Goal: Check status: Check status

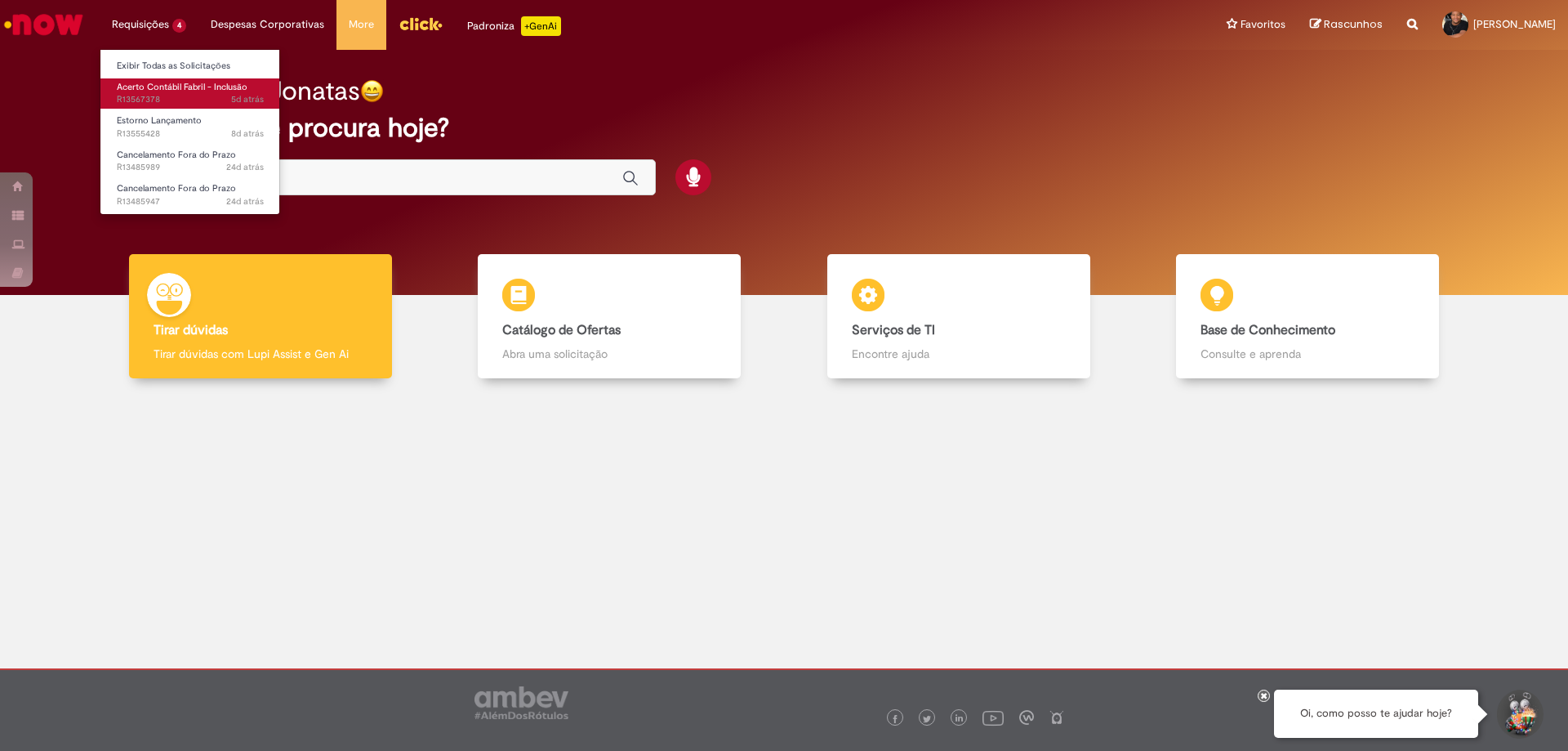
click at [160, 89] on span "Acerto Contábil Fabril - Inclusão" at bounding box center [182, 87] width 131 height 12
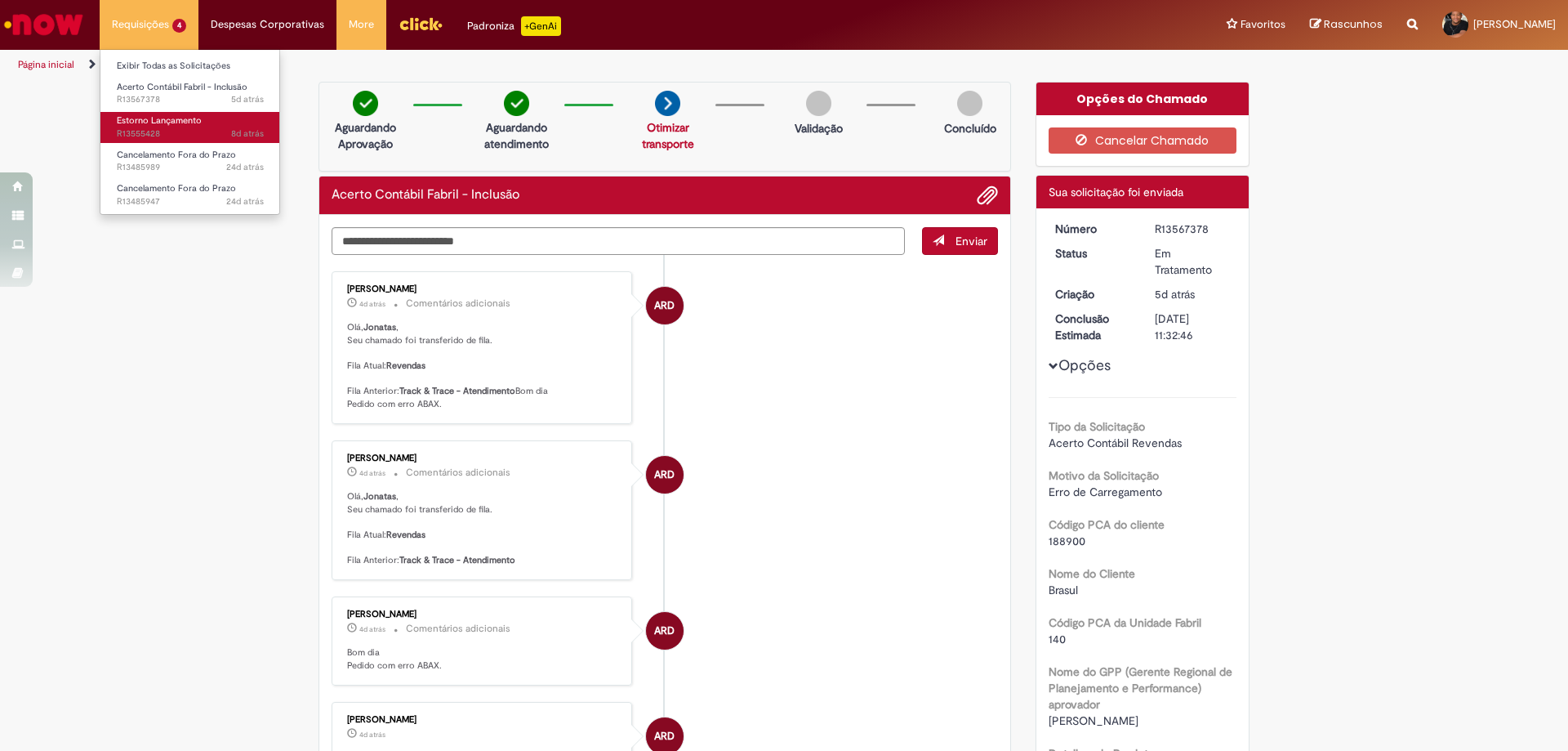
click at [153, 123] on span "Estorno Lançamento" at bounding box center [159, 120] width 85 height 12
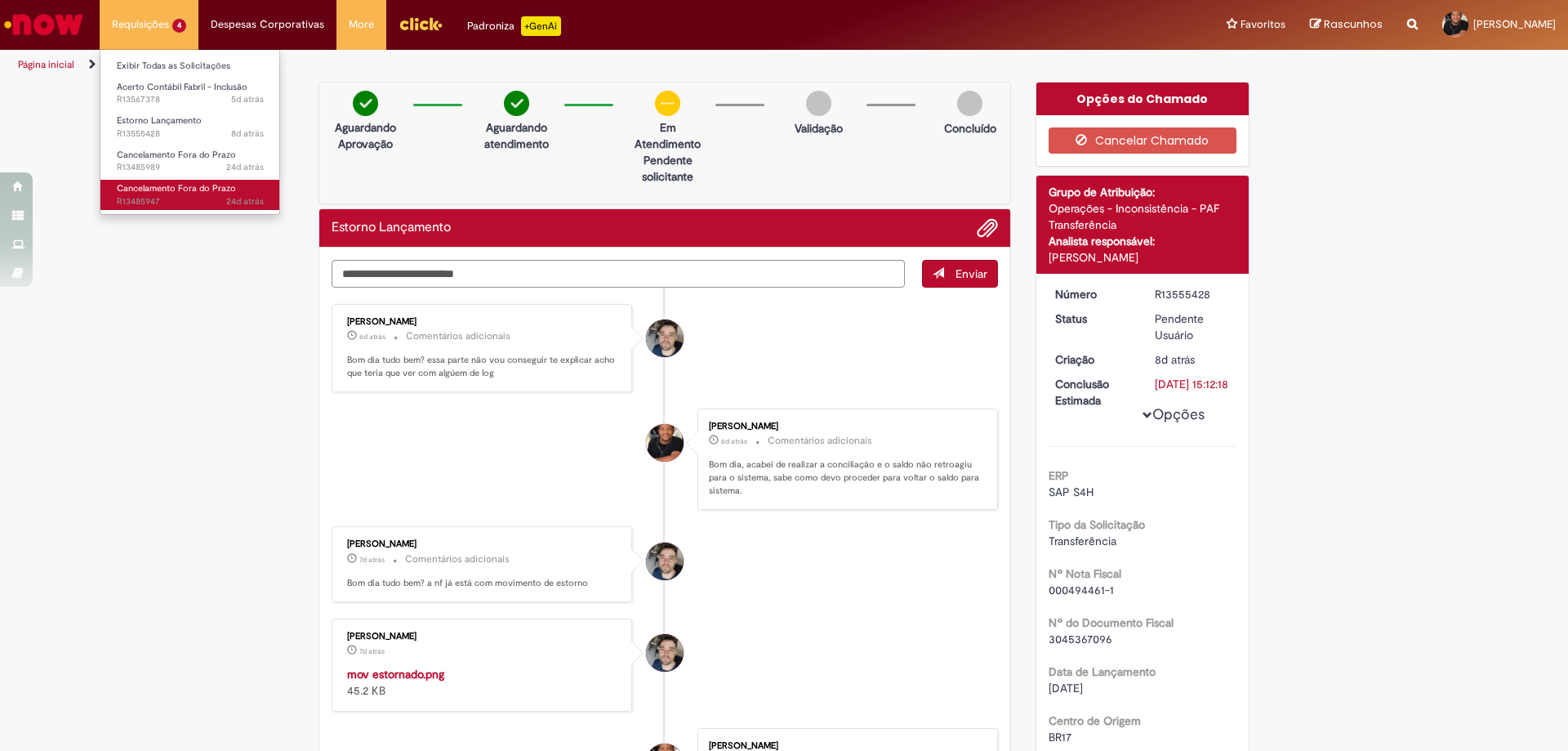
click at [160, 192] on span "Cancelamento Fora do Prazo" at bounding box center [176, 188] width 119 height 12
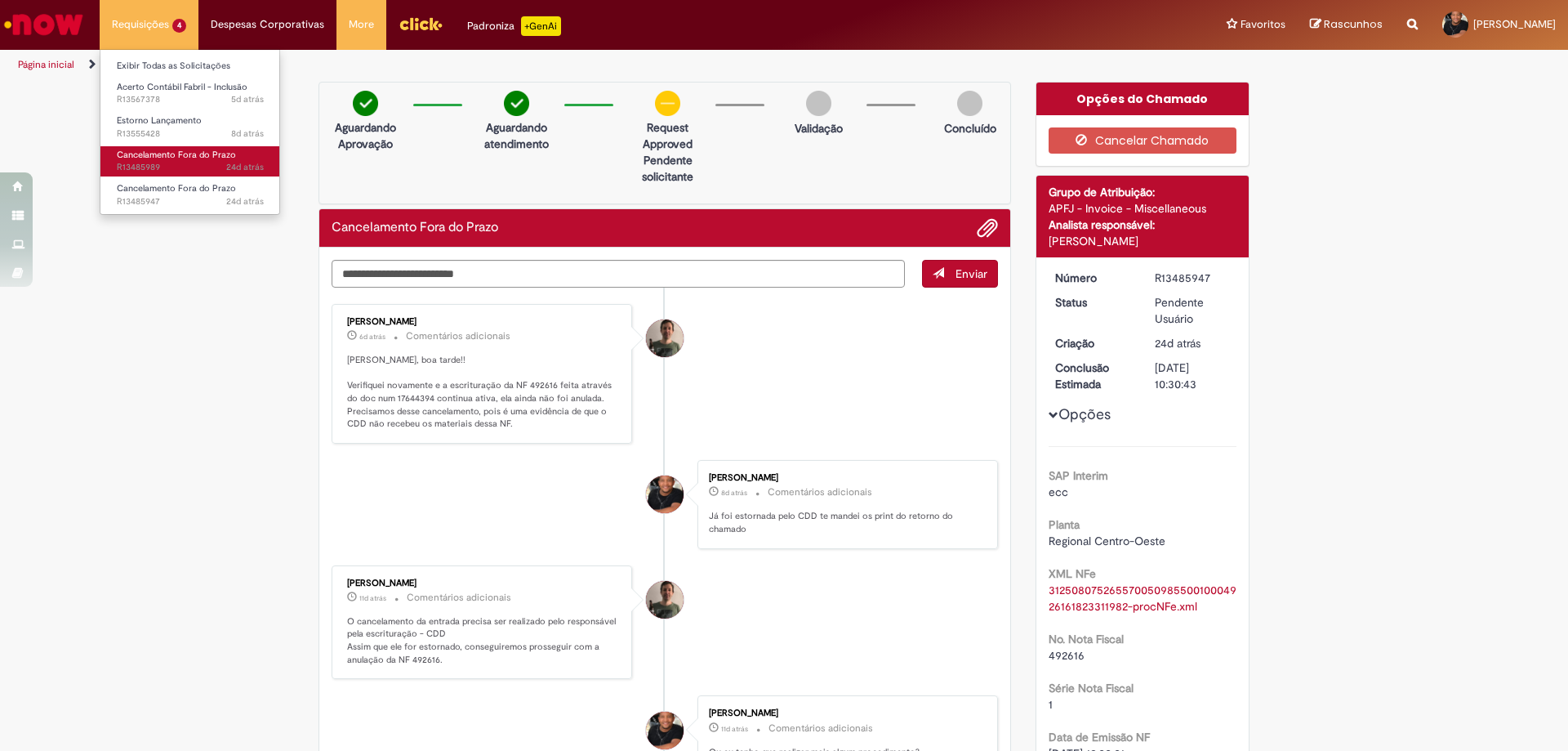
click at [175, 161] on link "Cancelamento Fora do Prazo 24d atrás 24 dias atrás R13485989" at bounding box center [190, 161] width 180 height 31
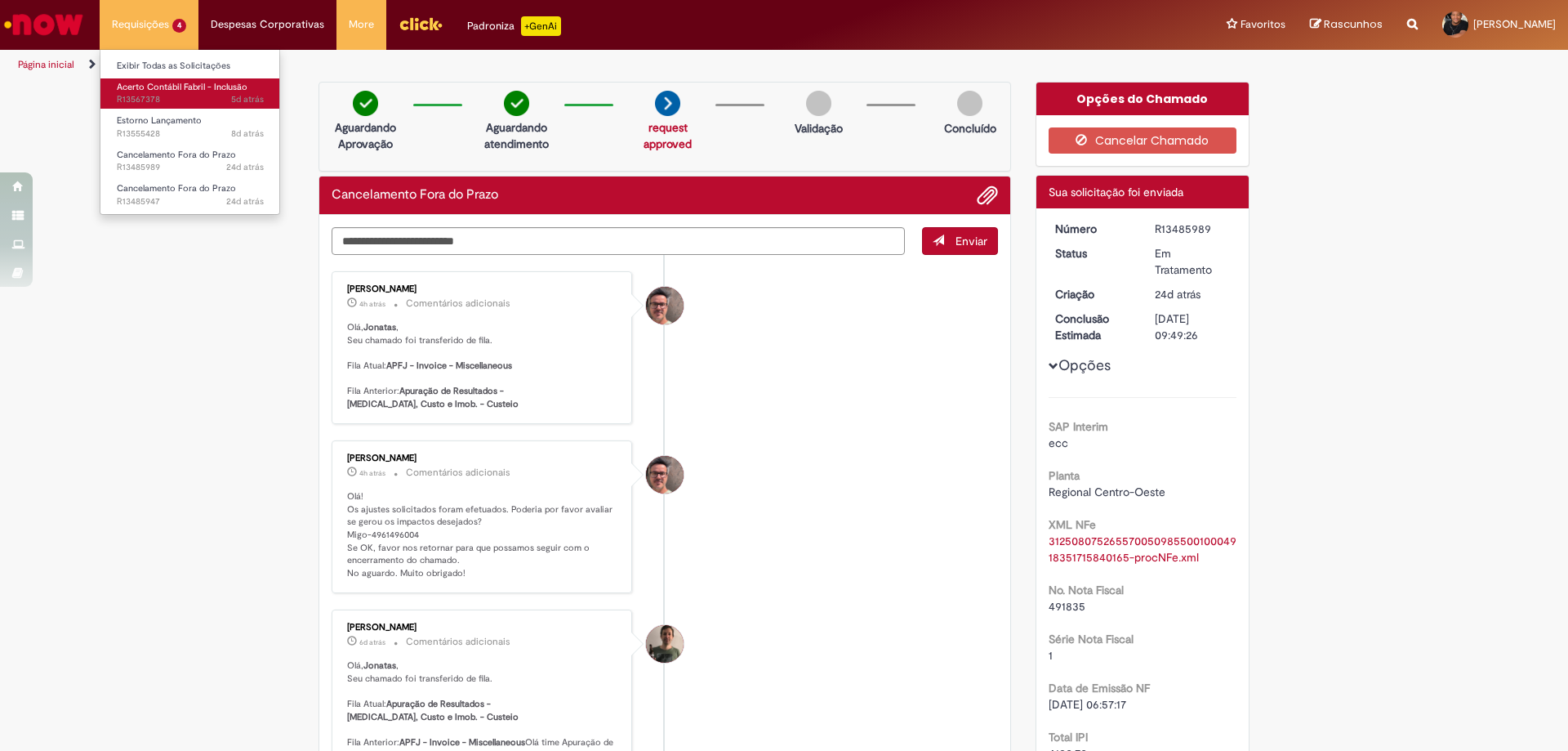
click at [161, 92] on span "Acerto Contábil Fabril - Inclusão" at bounding box center [182, 87] width 131 height 12
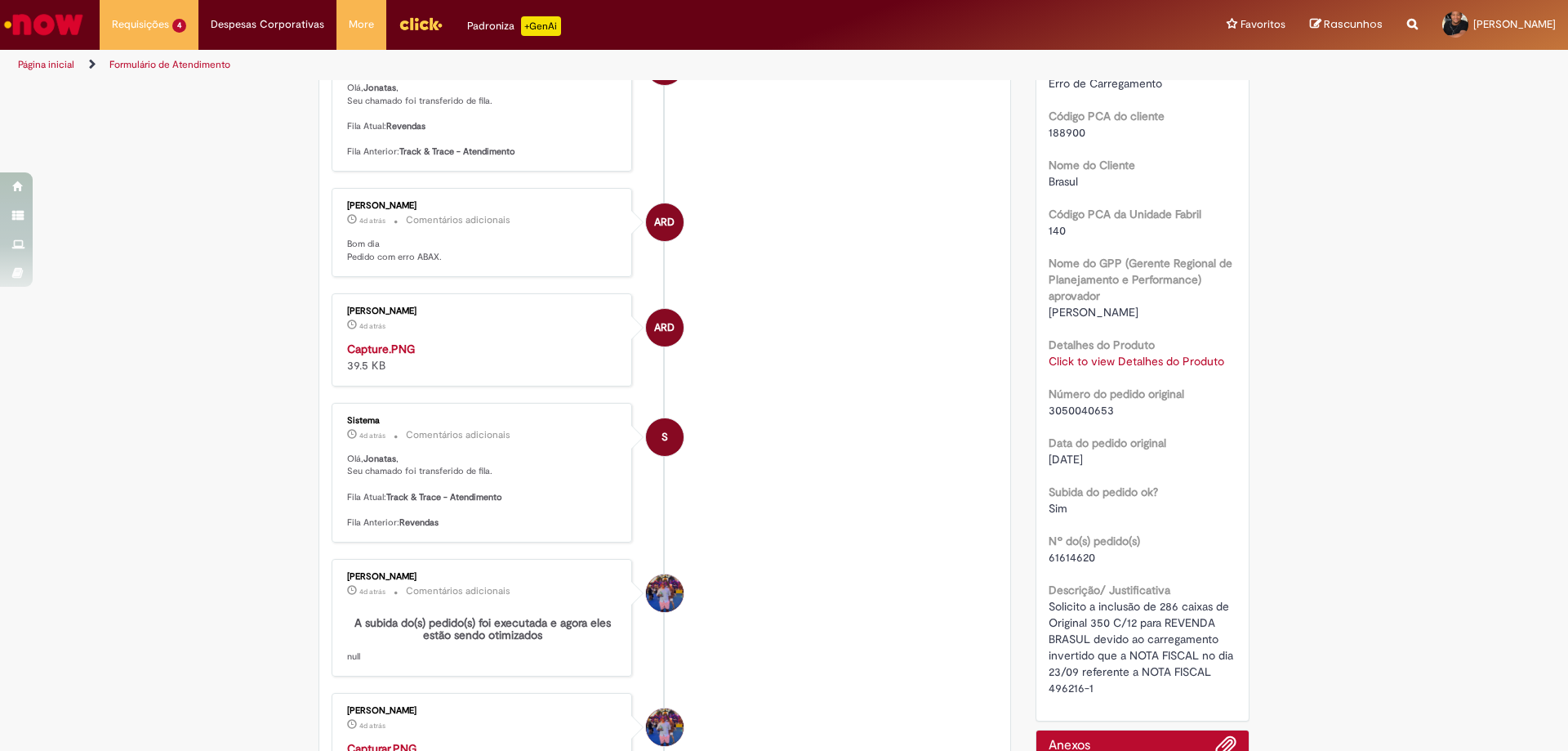
scroll to position [653, 0]
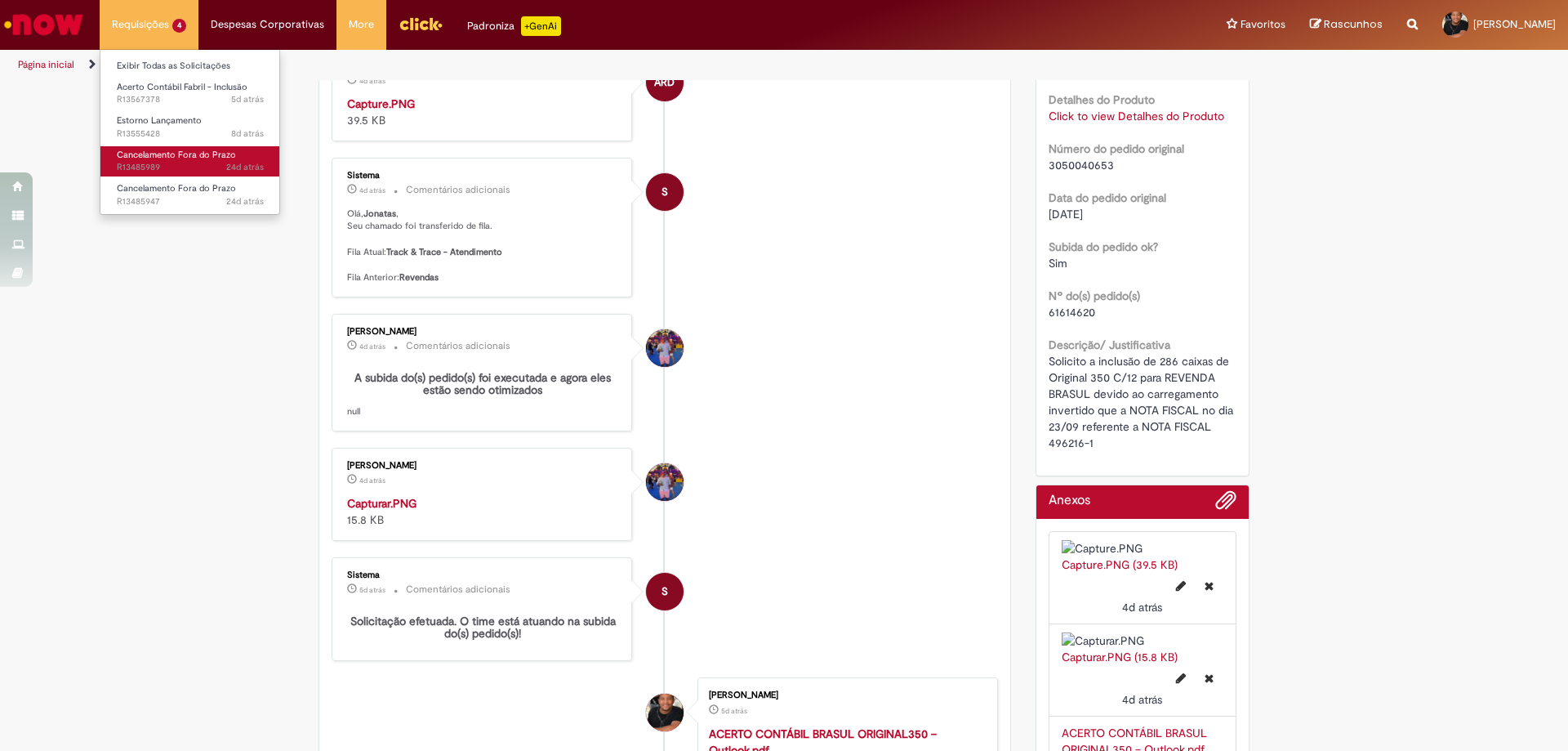
click at [158, 165] on span "24d atrás 24 dias atrás R13485989" at bounding box center [190, 167] width 147 height 13
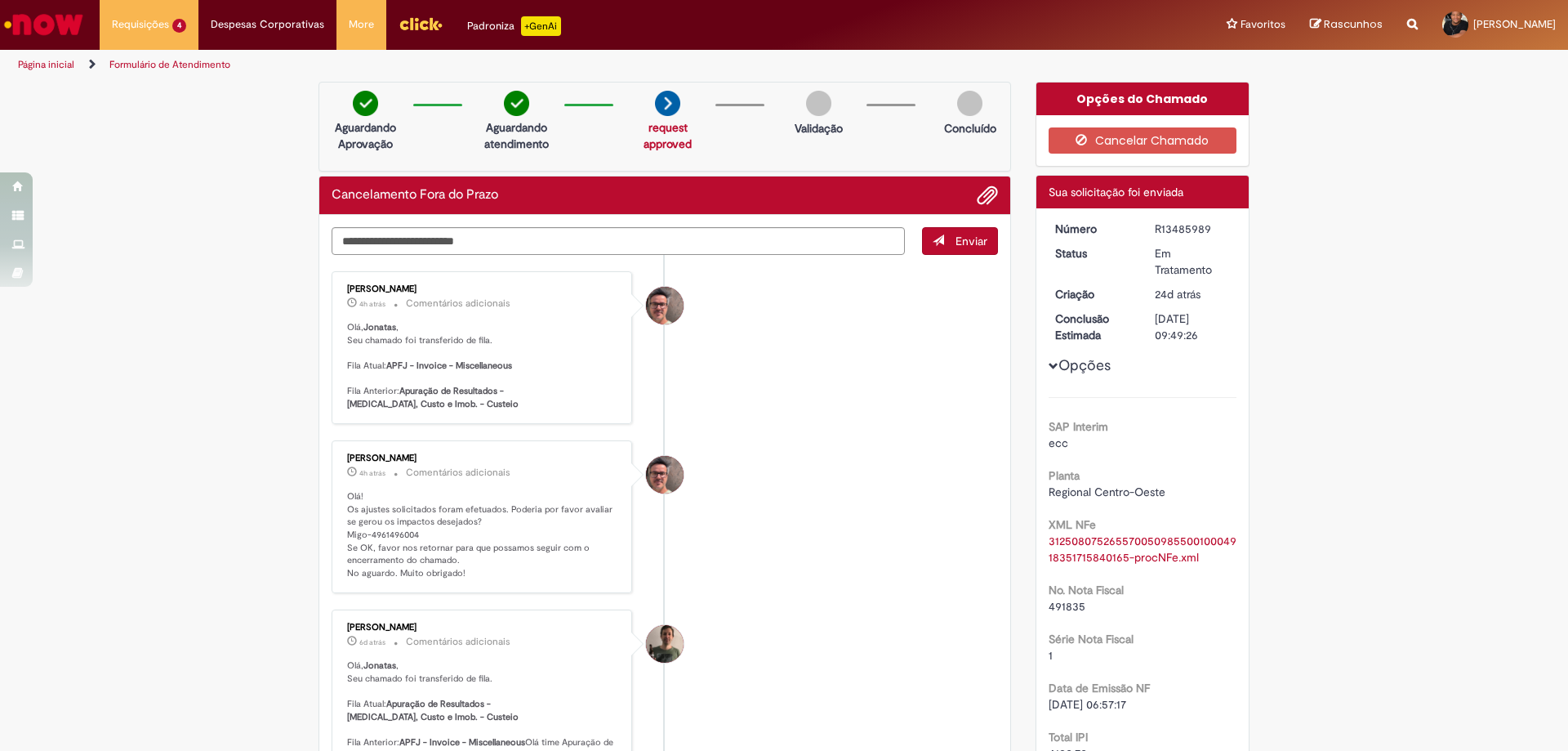
click at [1155, 227] on div "R13485989" at bounding box center [1193, 229] width 76 height 17
drag, startPoint x: 1149, startPoint y: 227, endPoint x: 1199, endPoint y: 229, distance: 50.0
click at [1199, 229] on div "R13485989" at bounding box center [1193, 229] width 76 height 17
copy div "R13485989"
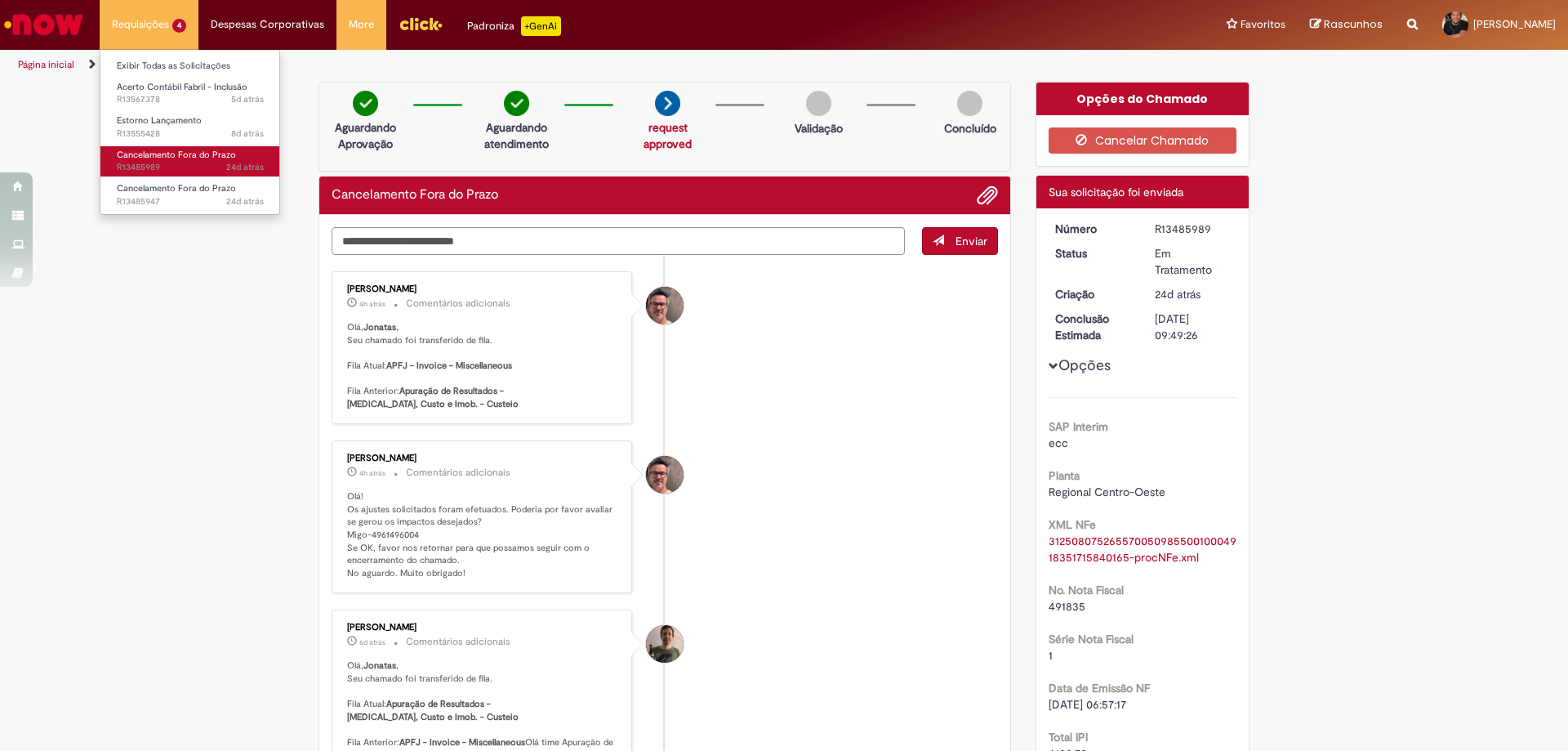
click at [171, 157] on span "Cancelamento Fora do Prazo" at bounding box center [176, 155] width 119 height 12
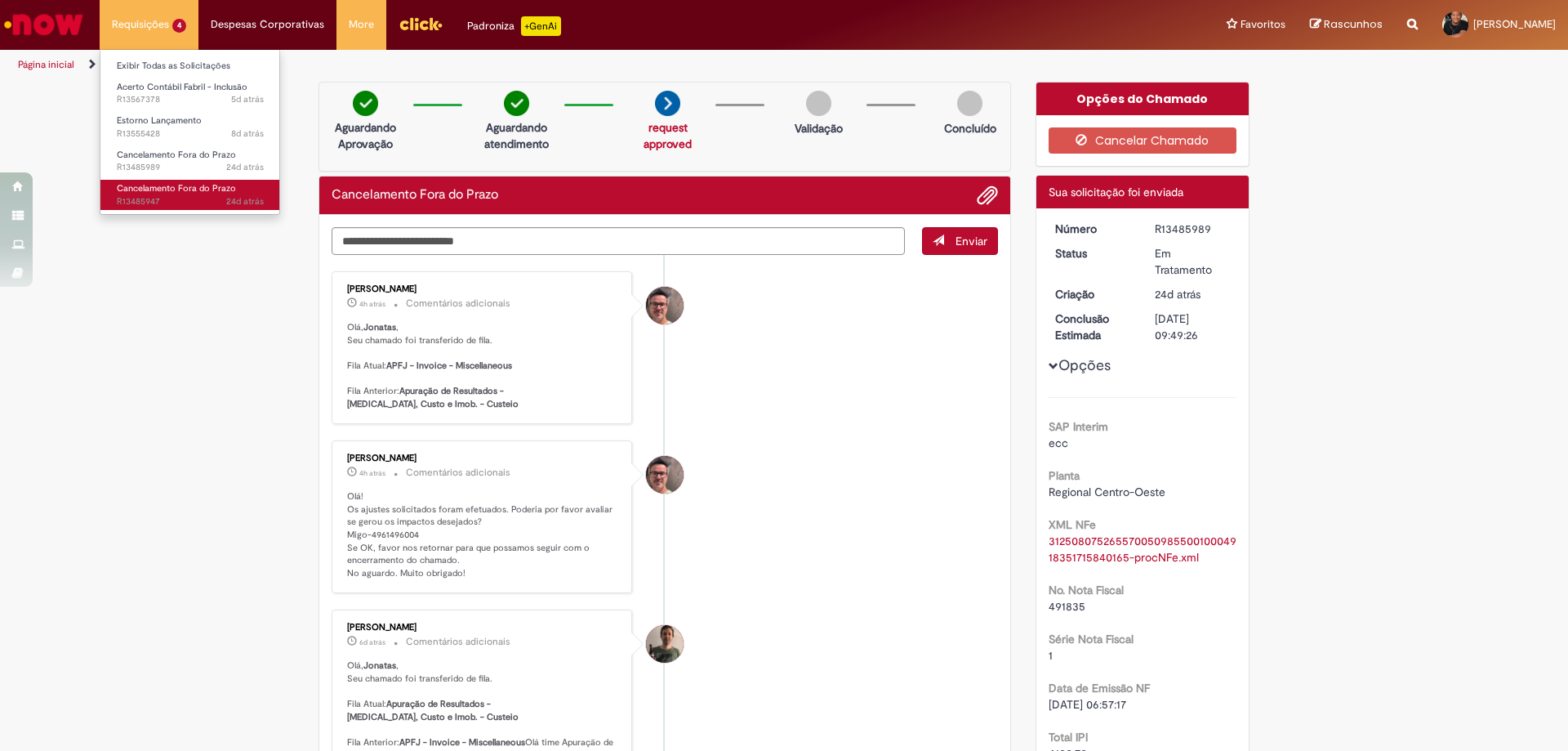
click at [165, 197] on span "24d atrás 24 dias atrás R13485947" at bounding box center [190, 202] width 147 height 13
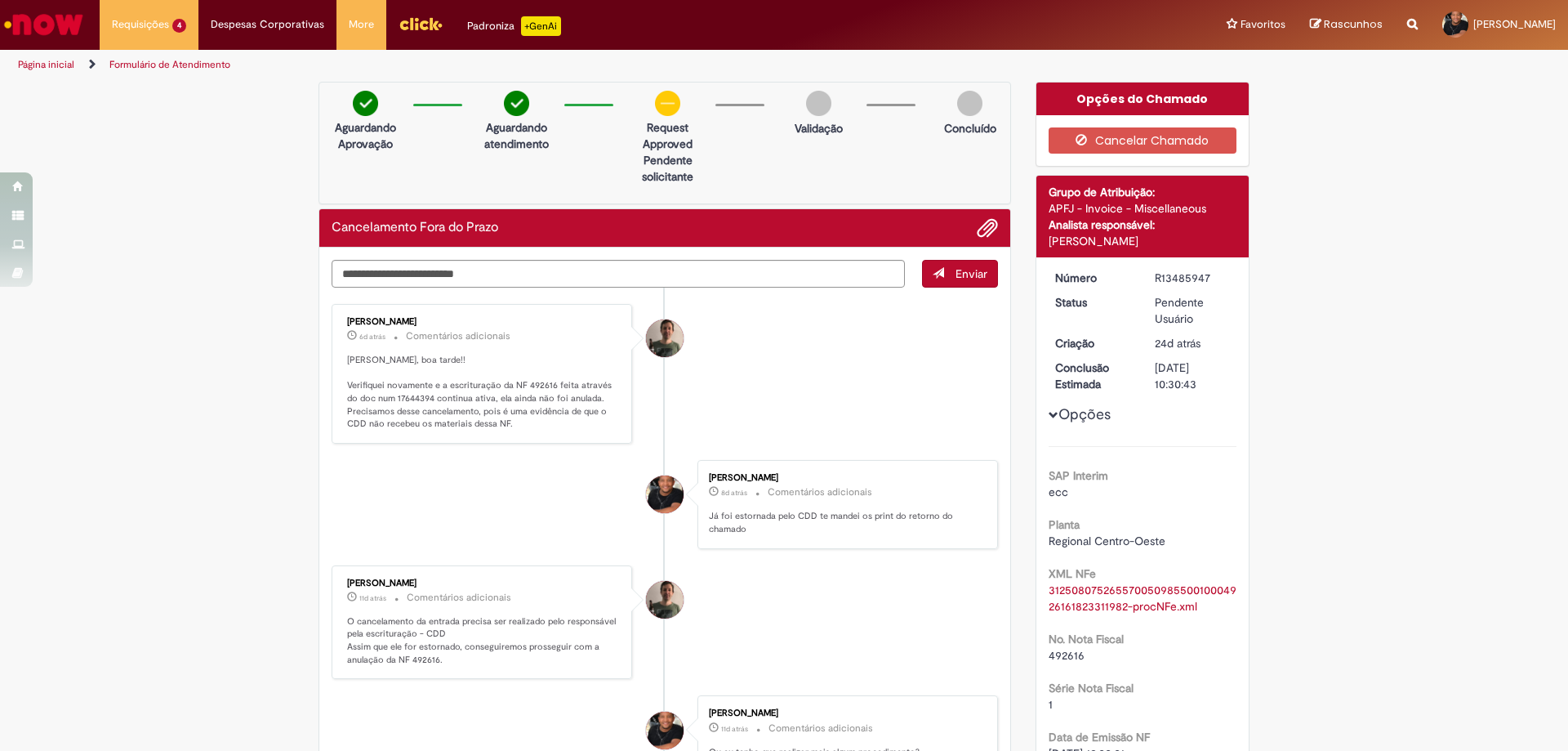
drag, startPoint x: 1149, startPoint y: 278, endPoint x: 1204, endPoint y: 277, distance: 55.0
click at [1204, 277] on div "R13485947" at bounding box center [1193, 278] width 76 height 17
copy div "R13485947"
